Goal: Transaction & Acquisition: Obtain resource

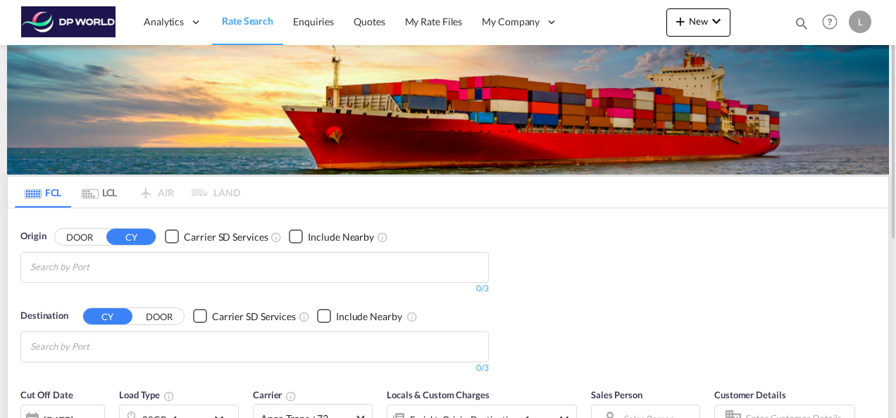
click at [84, 265] on input "Chips input." at bounding box center [97, 267] width 134 height 23
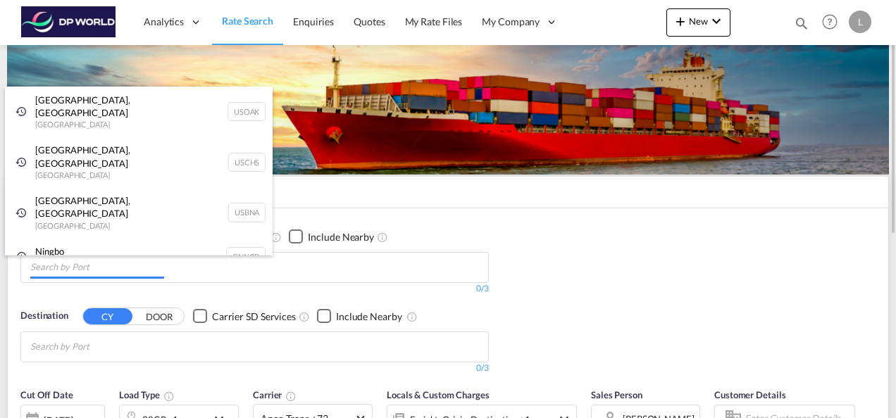
click at [134, 268] on body "Analytics Dashboard Rate Search Enquiries Quotes My Rate Files My Company" at bounding box center [448, 209] width 896 height 418
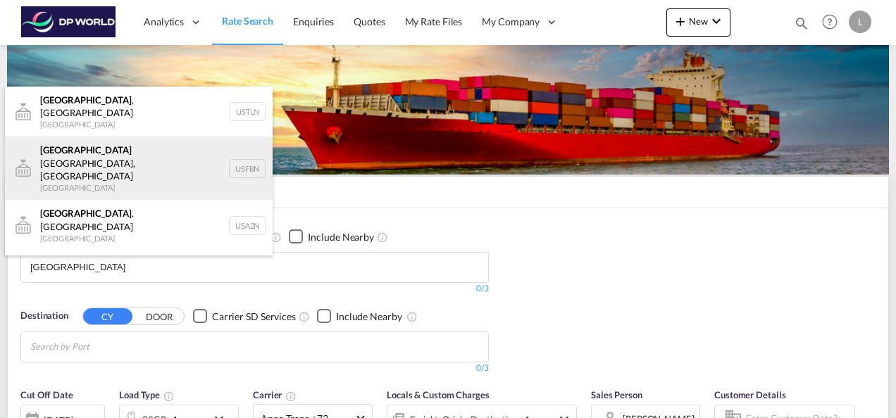
type input "[GEOGRAPHIC_DATA]"
click at [108, 146] on div "Atlanta Fairburn, [GEOGRAPHIC_DATA] [GEOGRAPHIC_DATA] USFBN" at bounding box center [139, 168] width 268 height 63
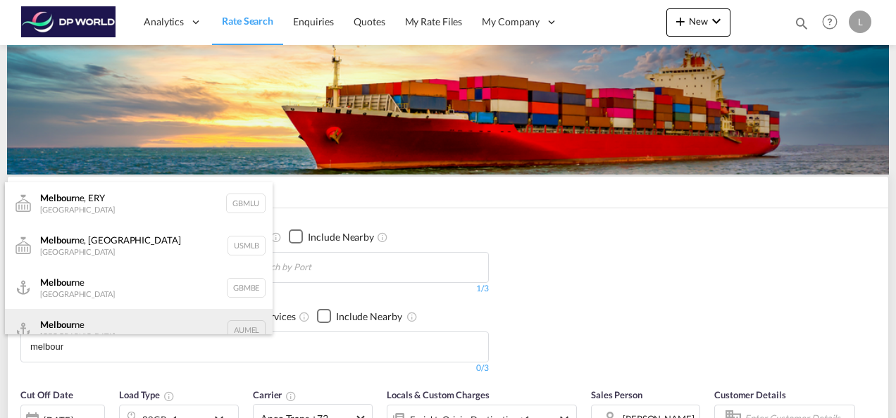
scroll to position [17, 0]
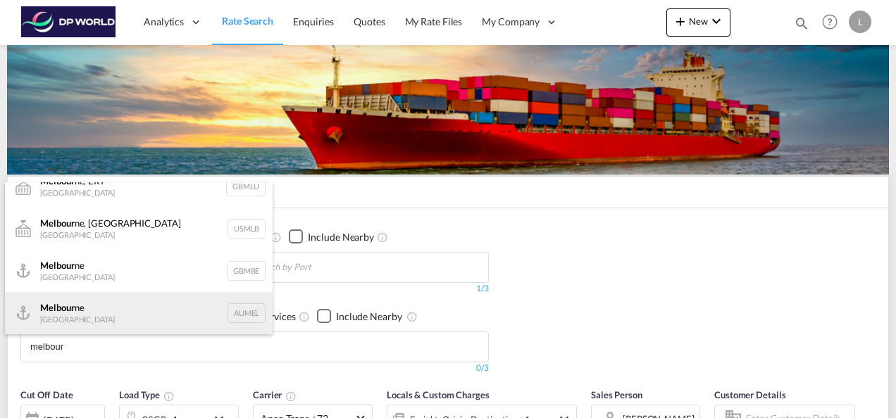
type input "melbour"
click at [92, 309] on div "Melbour ne [GEOGRAPHIC_DATA] AUMEL" at bounding box center [139, 313] width 268 height 42
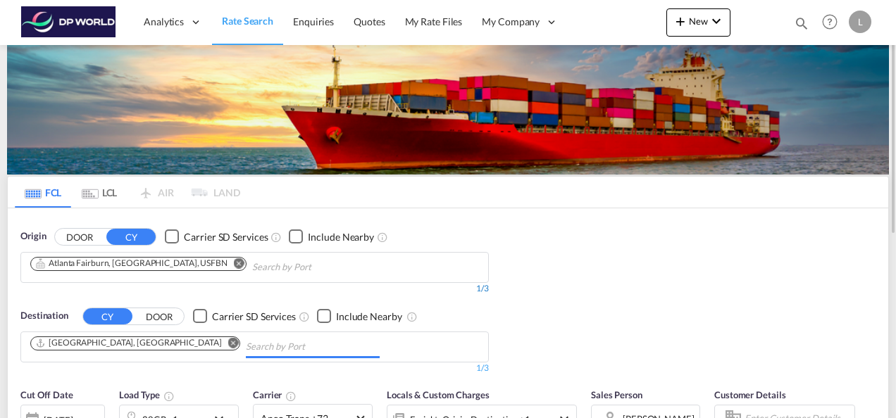
scroll to position [211, 0]
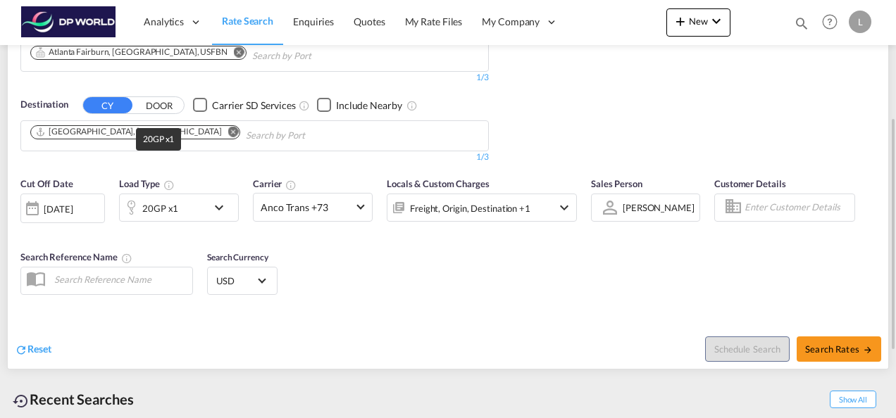
click at [169, 213] on div "20GP x1" at bounding box center [160, 209] width 36 height 20
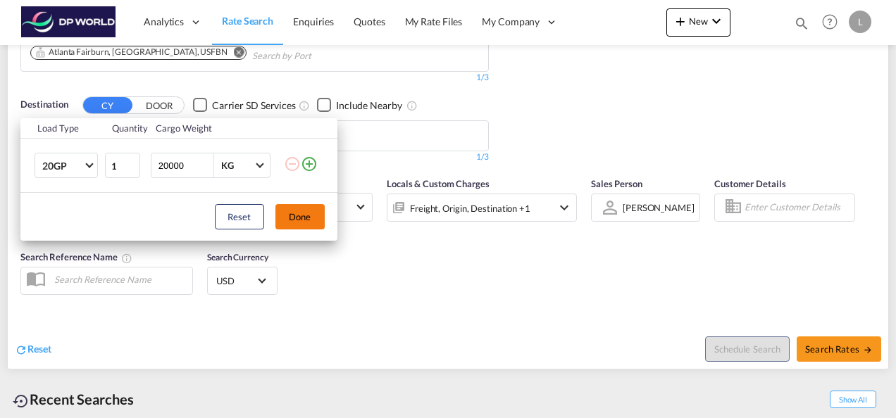
click at [303, 213] on button "Done" at bounding box center [299, 216] width 49 height 25
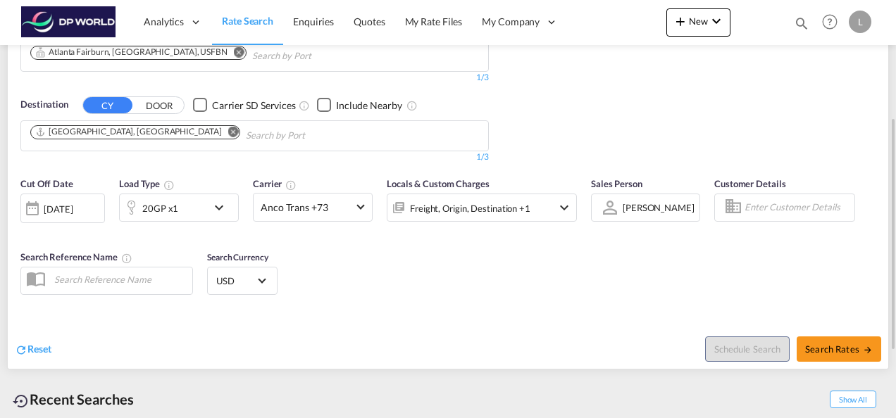
click at [615, 215] on div at bounding box center [609, 207] width 23 height 25
click at [627, 203] on div "[PERSON_NAME]" at bounding box center [658, 208] width 72 height 11
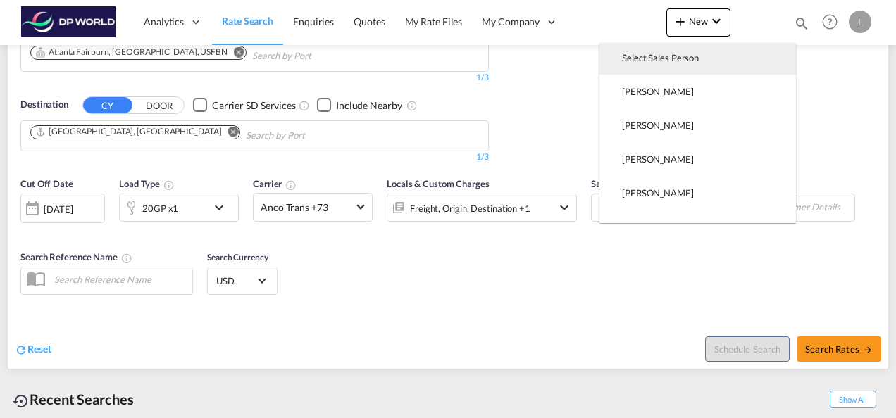
scroll to position [0, 0]
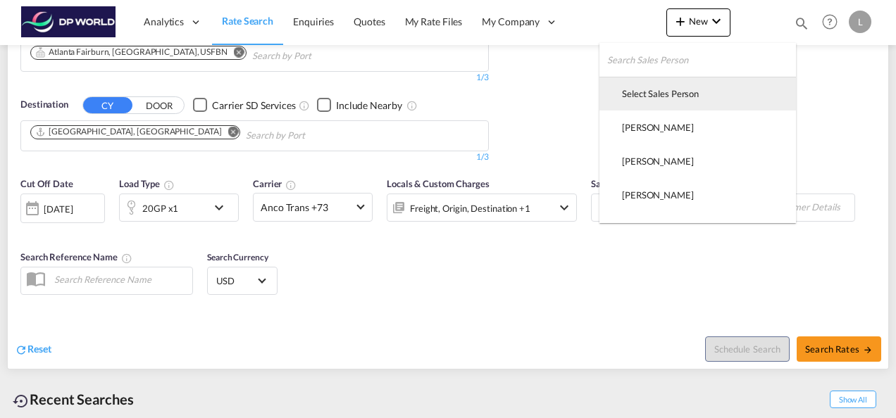
click at [648, 92] on div "Select Sales Person" at bounding box center [660, 93] width 77 height 13
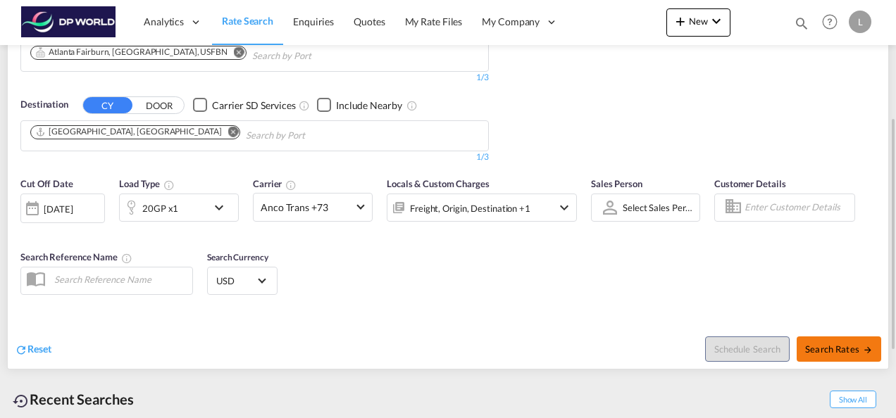
click at [831, 339] on button "Search Rates" at bounding box center [838, 349] width 84 height 25
type input "USFBN to AUMEL / [DATE]"
